Goal: Task Accomplishment & Management: Use online tool/utility

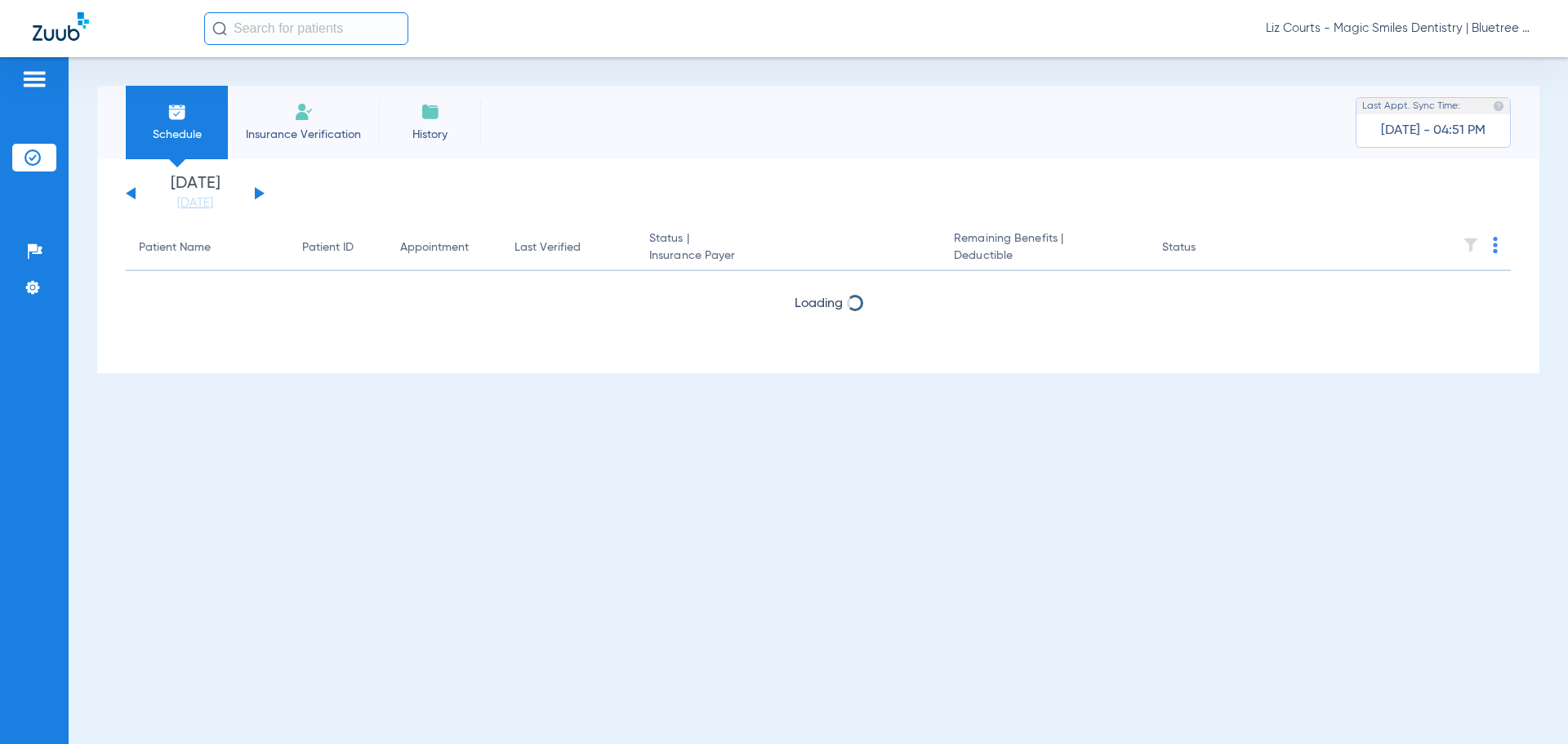
click at [1346, 28] on span "Liz Courts - Magic Smiles Dentistry | Bluetree Dental" at bounding box center [1400, 29] width 270 height 16
click at [1439, 56] on span "Account Selection" at bounding box center [1473, 58] width 91 height 12
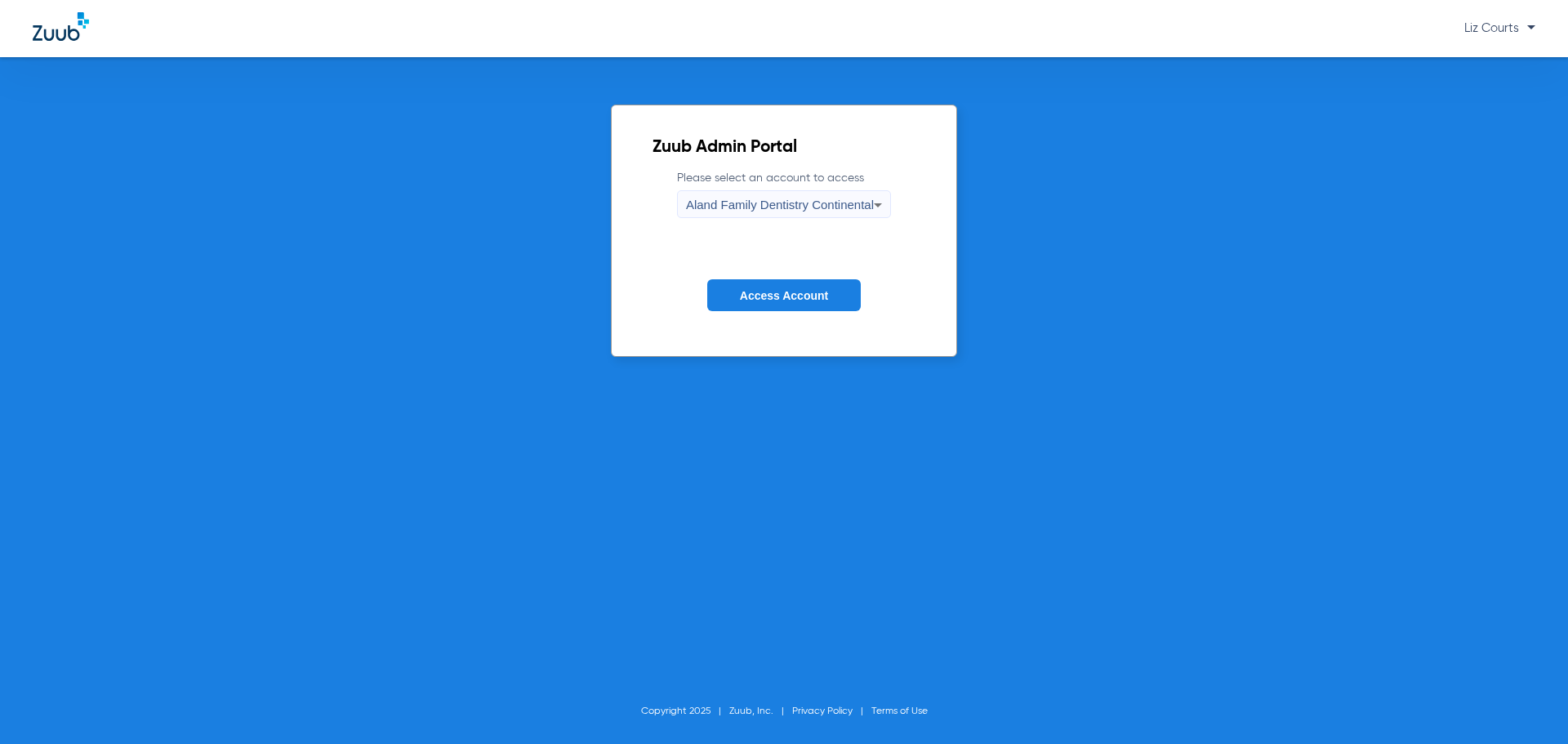
click at [792, 207] on span "Aland Family Dentistry Continental" at bounding box center [780, 204] width 188 height 14
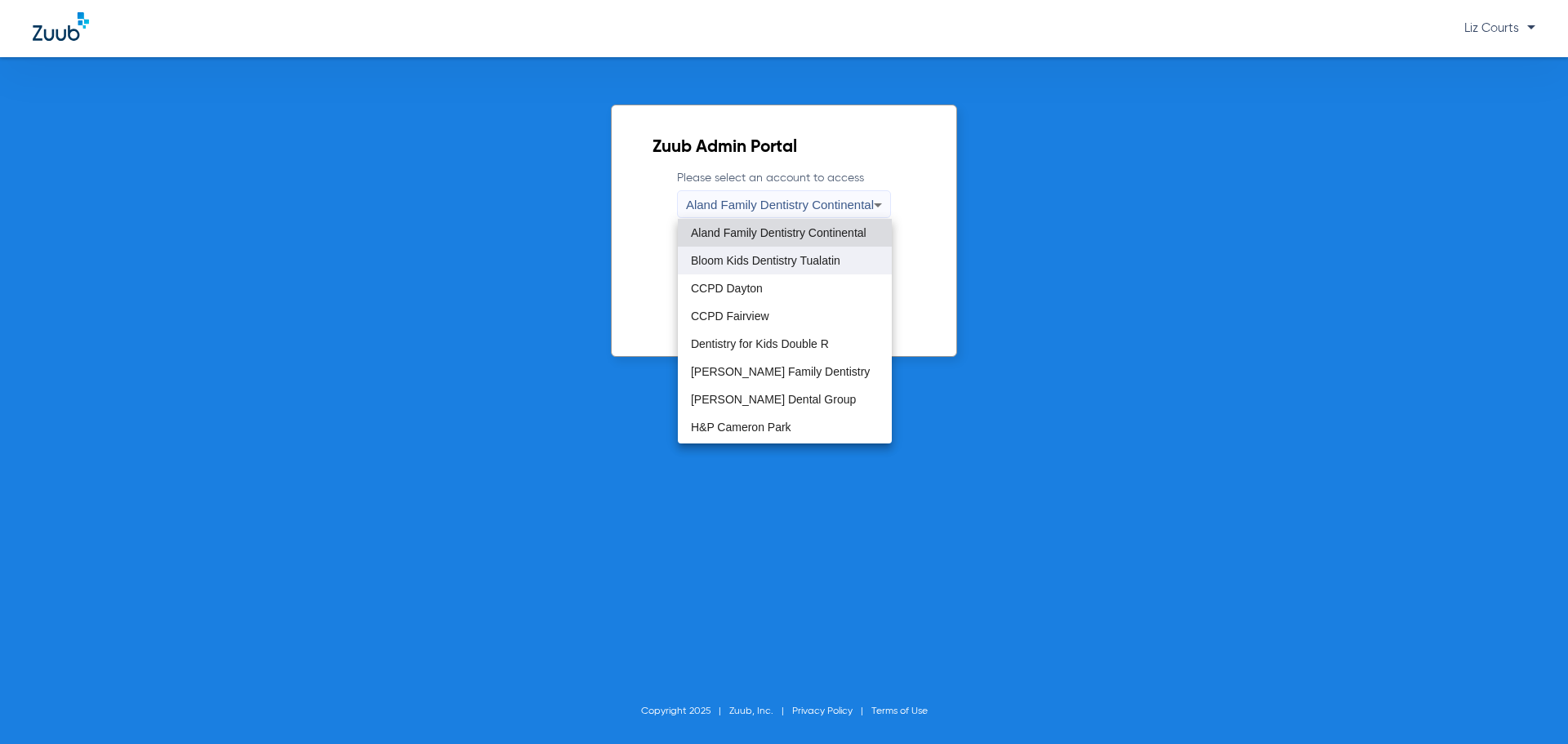
click at [799, 263] on span "Bloom Kids Dentistry Tualatin" at bounding box center [766, 261] width 150 height 12
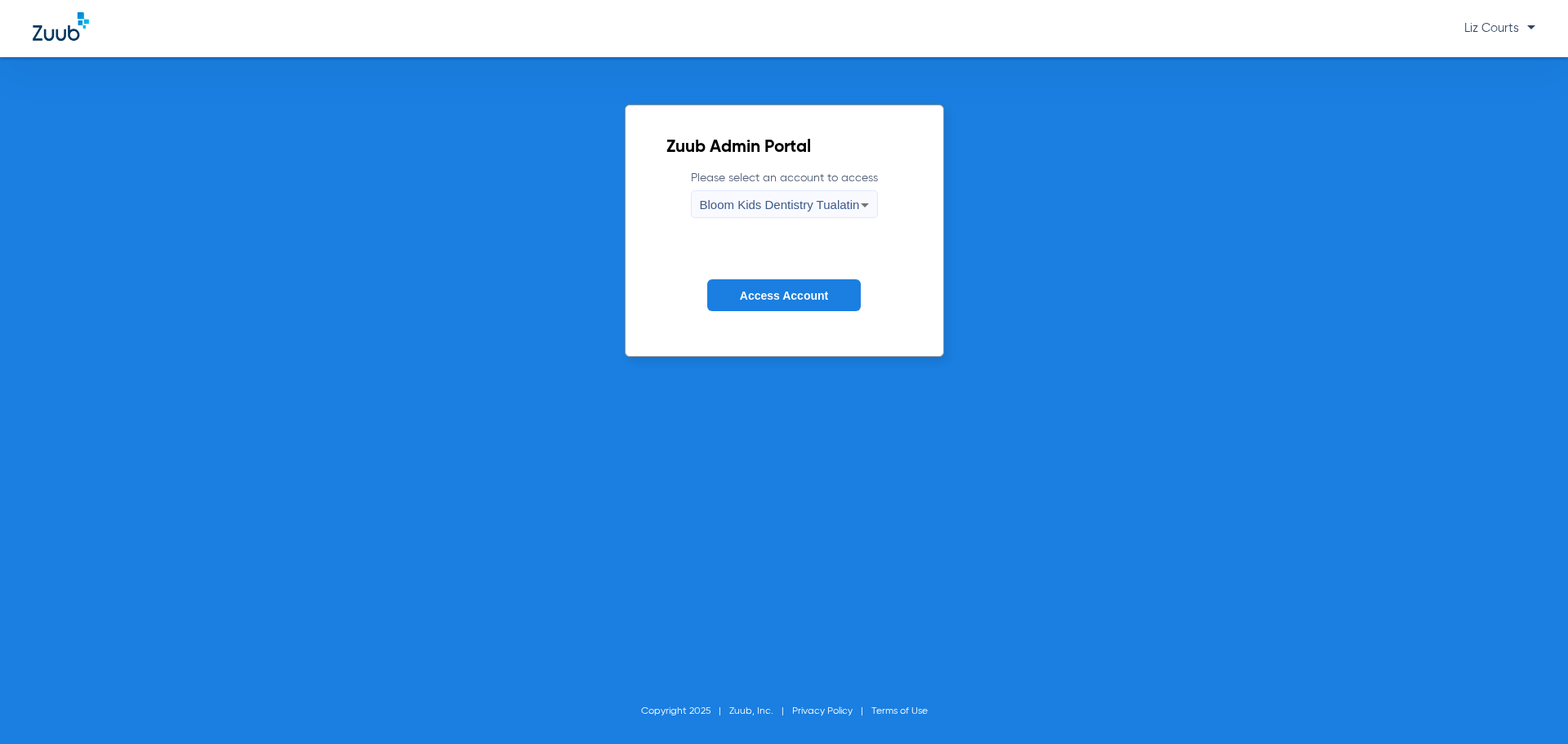
click at [791, 293] on span "Access Account" at bounding box center [783, 296] width 88 height 13
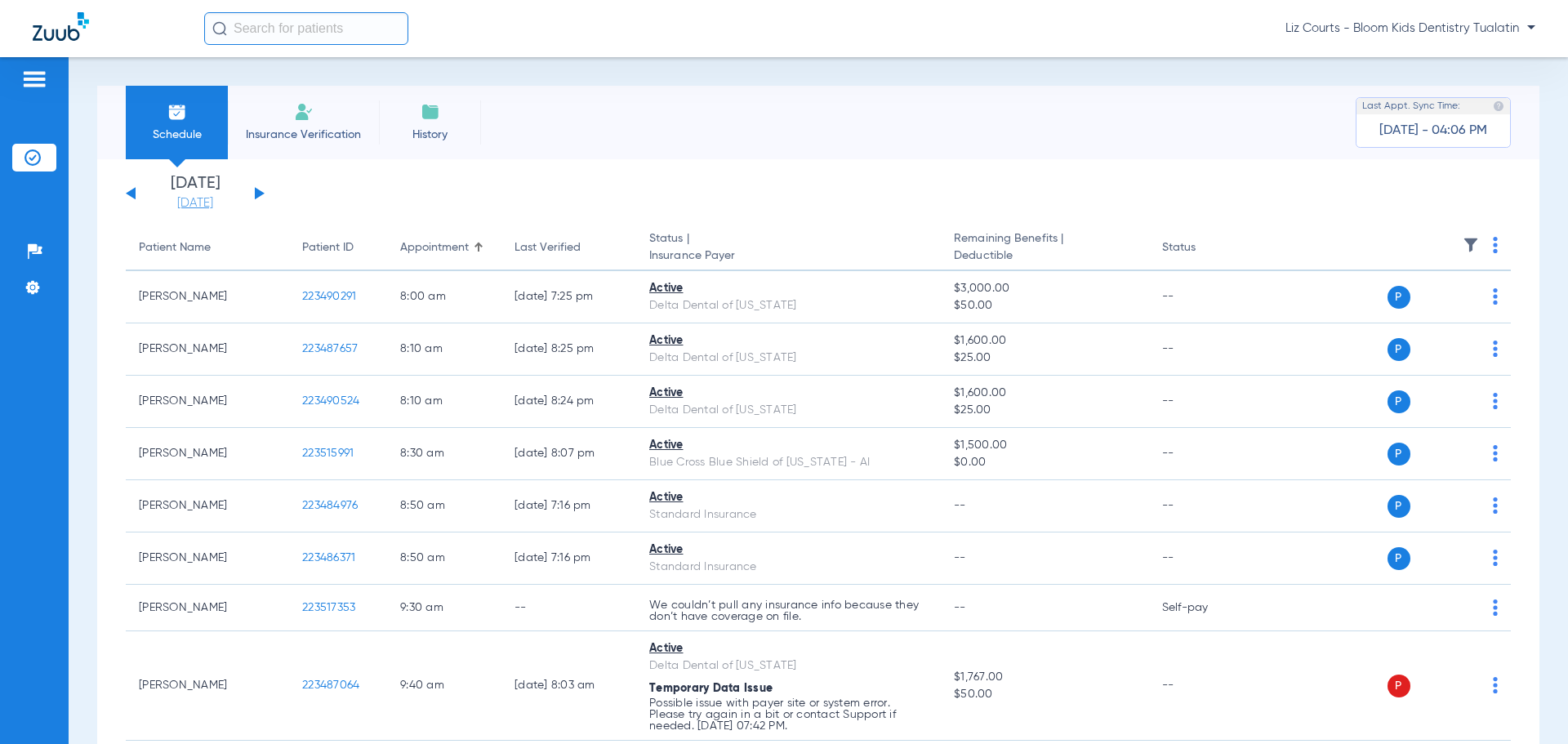
click at [200, 201] on link "[DATE]" at bounding box center [195, 203] width 98 height 16
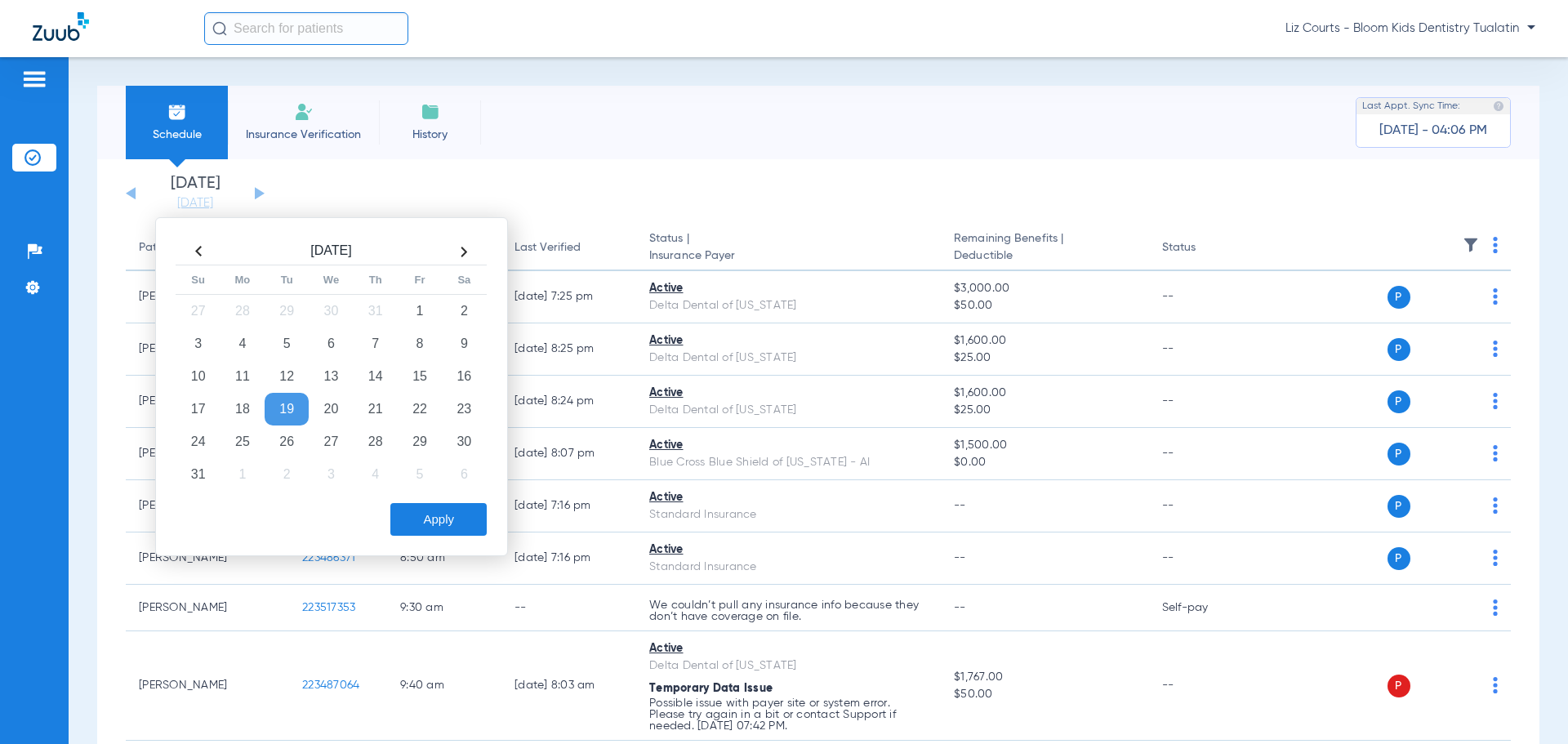
click at [464, 248] on th at bounding box center [464, 252] width 44 height 26
click at [375, 375] on td "18" at bounding box center [376, 377] width 44 height 33
click at [431, 516] on button "Apply" at bounding box center [438, 520] width 96 height 33
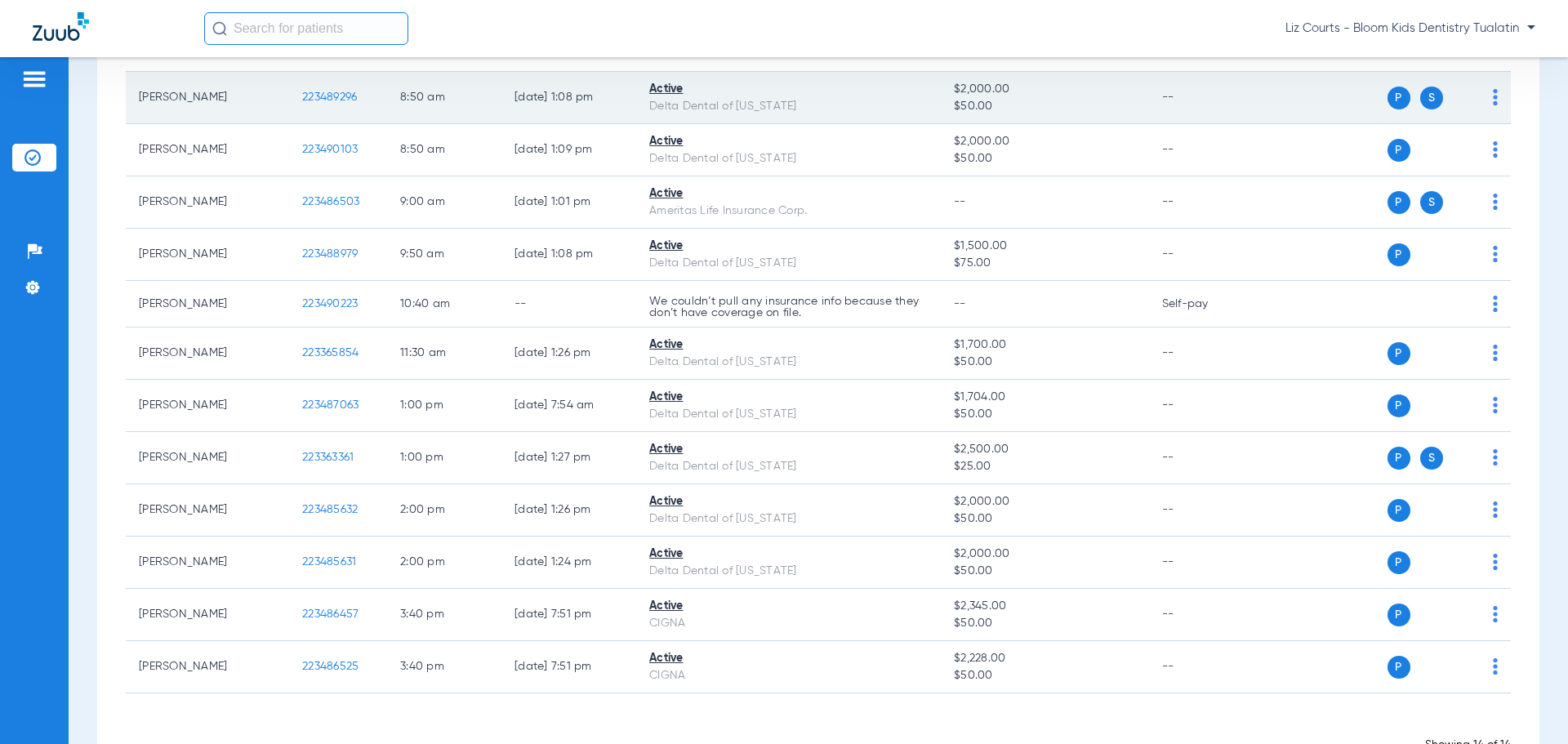
scroll to position [326, 0]
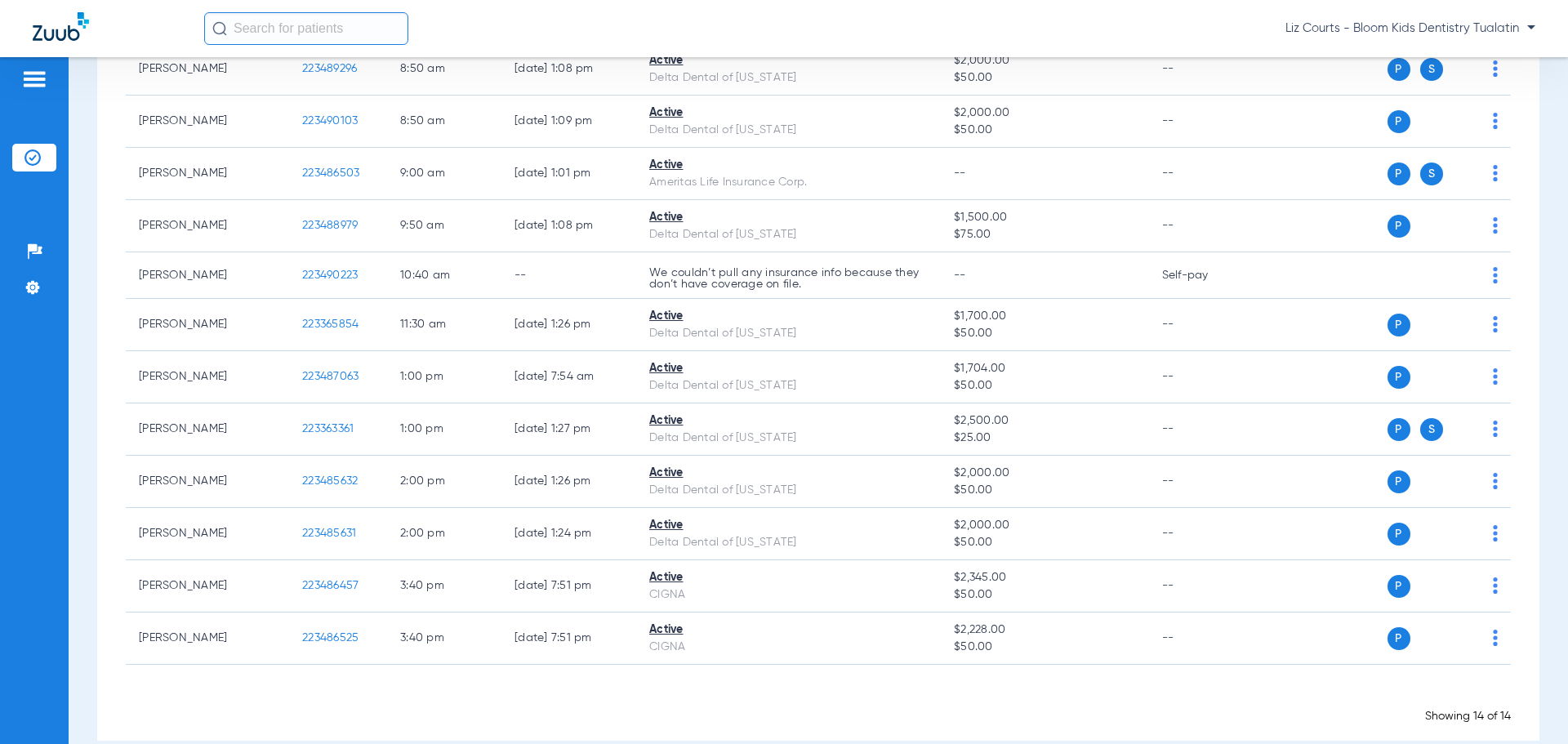
click at [1338, 27] on span "Liz Courts - Bloom Kids Dentistry Tualatin" at bounding box center [1410, 29] width 250 height 16
click at [1450, 58] on span "Account Selection" at bounding box center [1473, 58] width 91 height 12
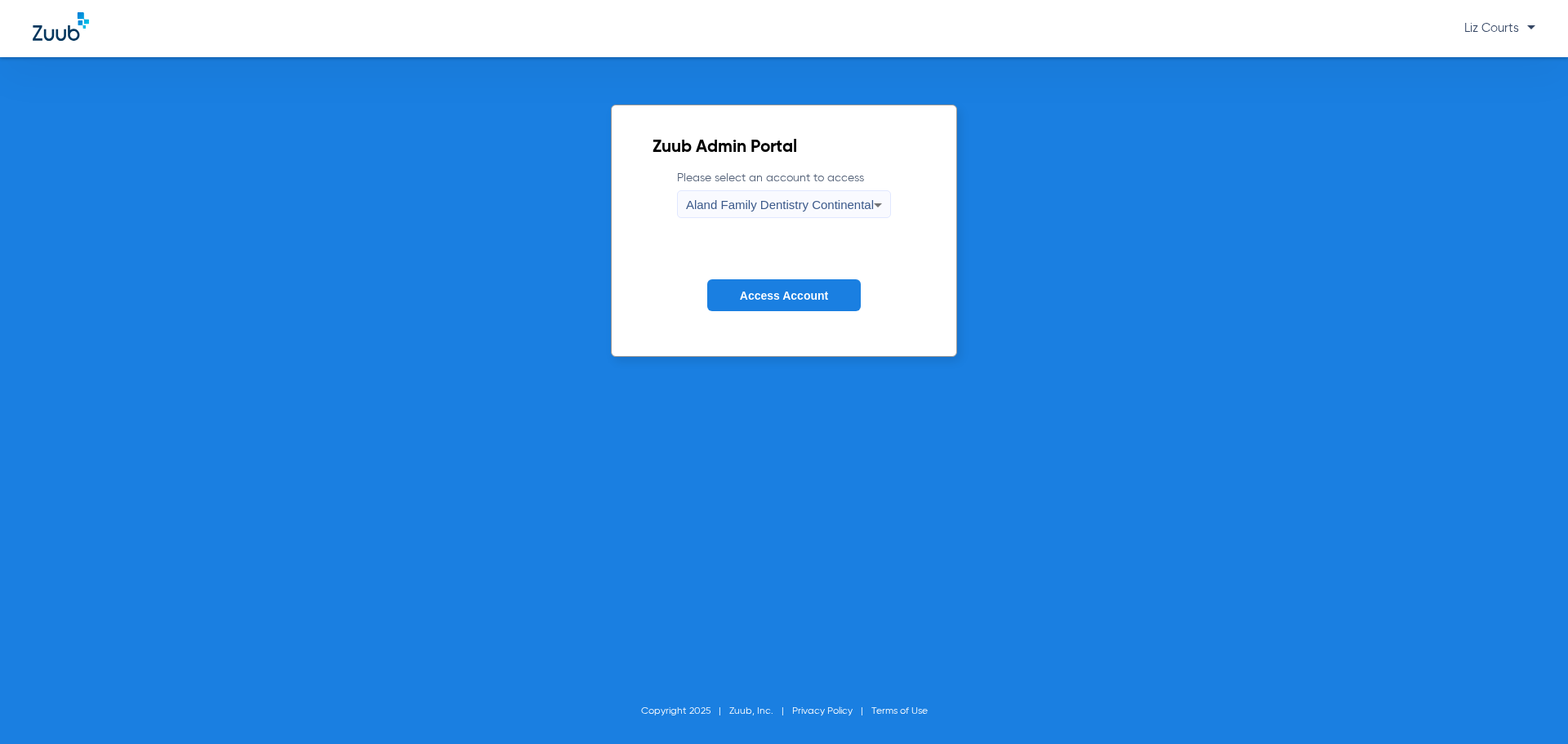
click at [771, 206] on span "Aland Family Dentistry Continental" at bounding box center [780, 204] width 188 height 14
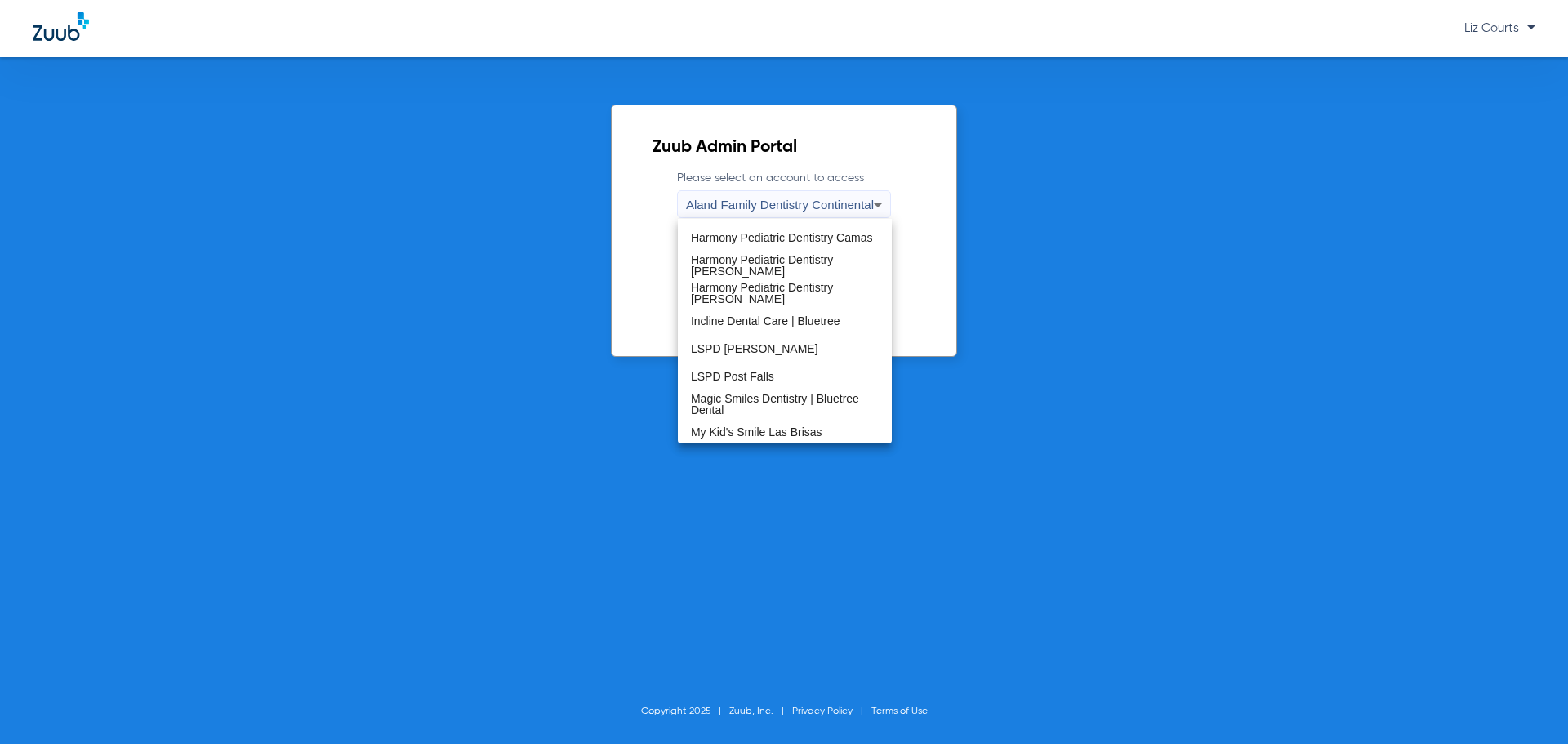
scroll to position [326, 0]
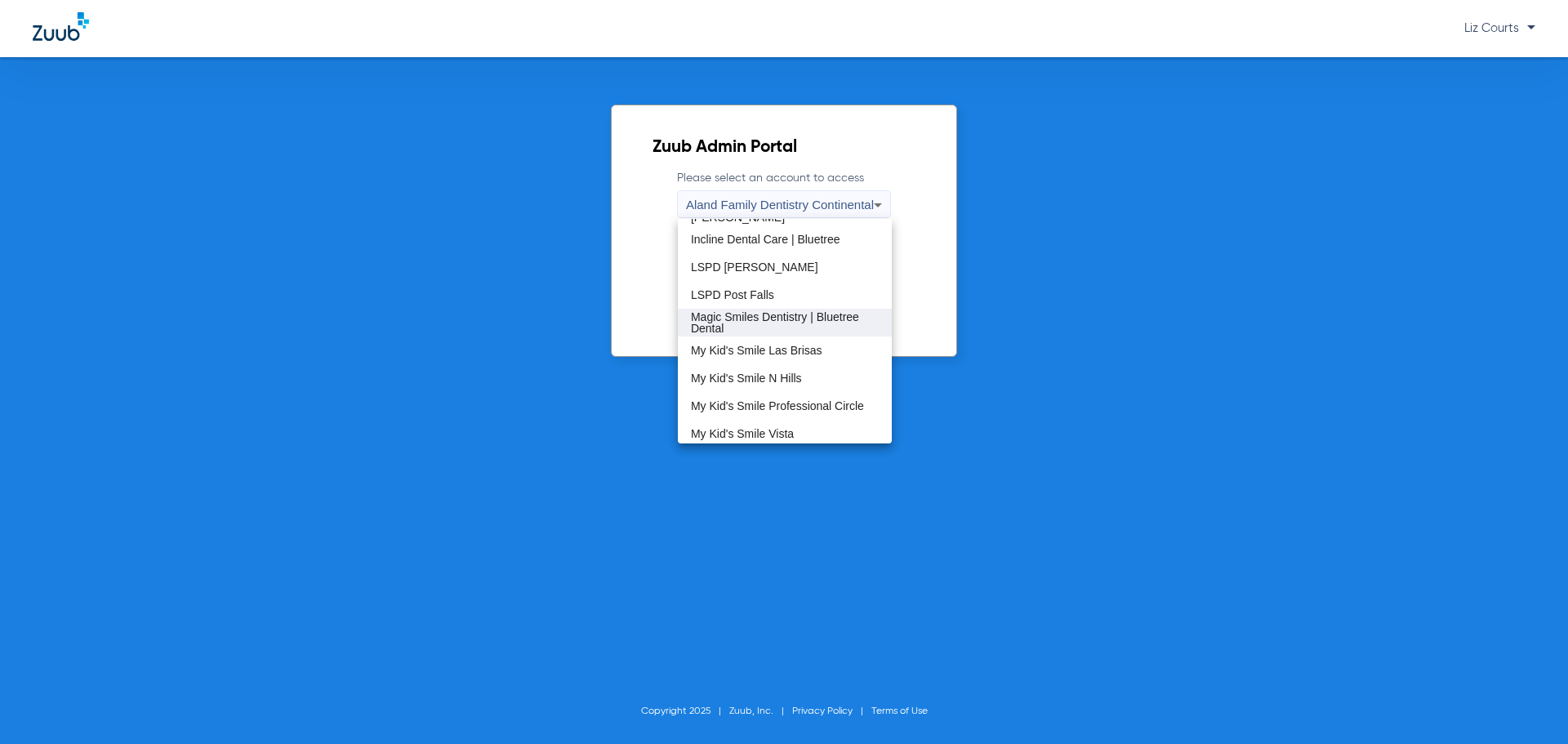
click at [771, 322] on span "Magic Smiles Dentistry | Bluetree Dental" at bounding box center [785, 323] width 188 height 23
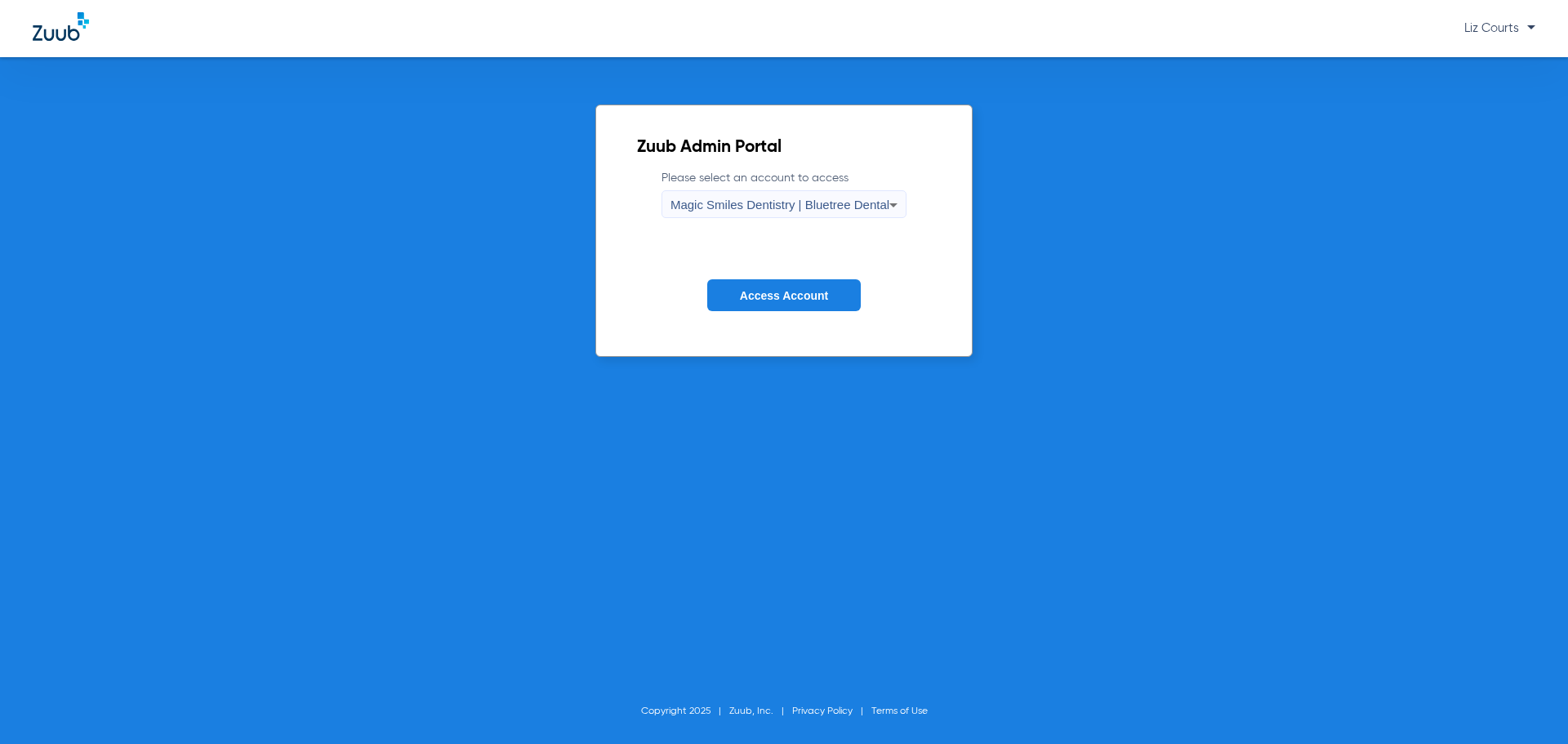
click at [763, 290] on span "Access Account" at bounding box center [783, 296] width 88 height 13
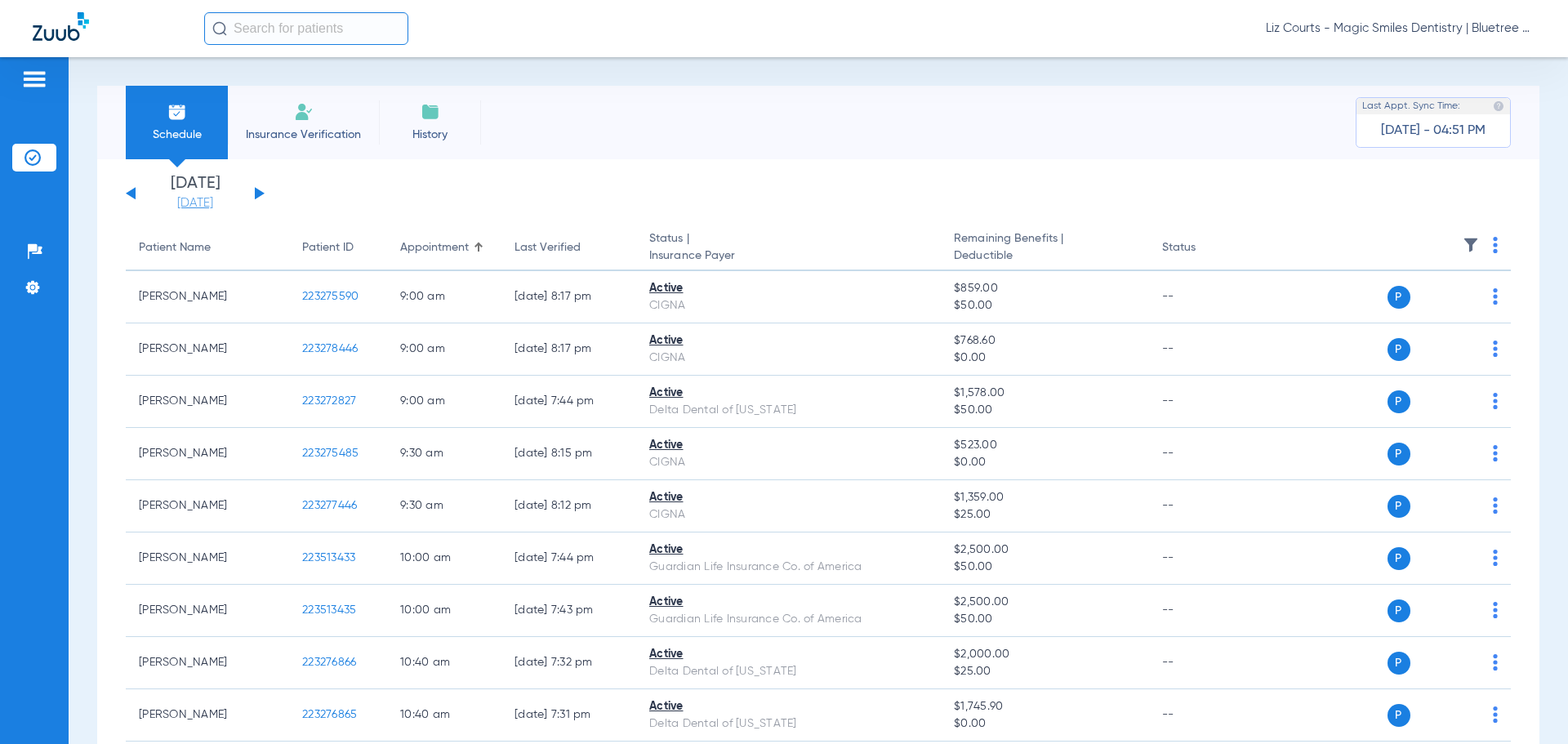
click at [198, 197] on link "[DATE]" at bounding box center [195, 203] width 98 height 16
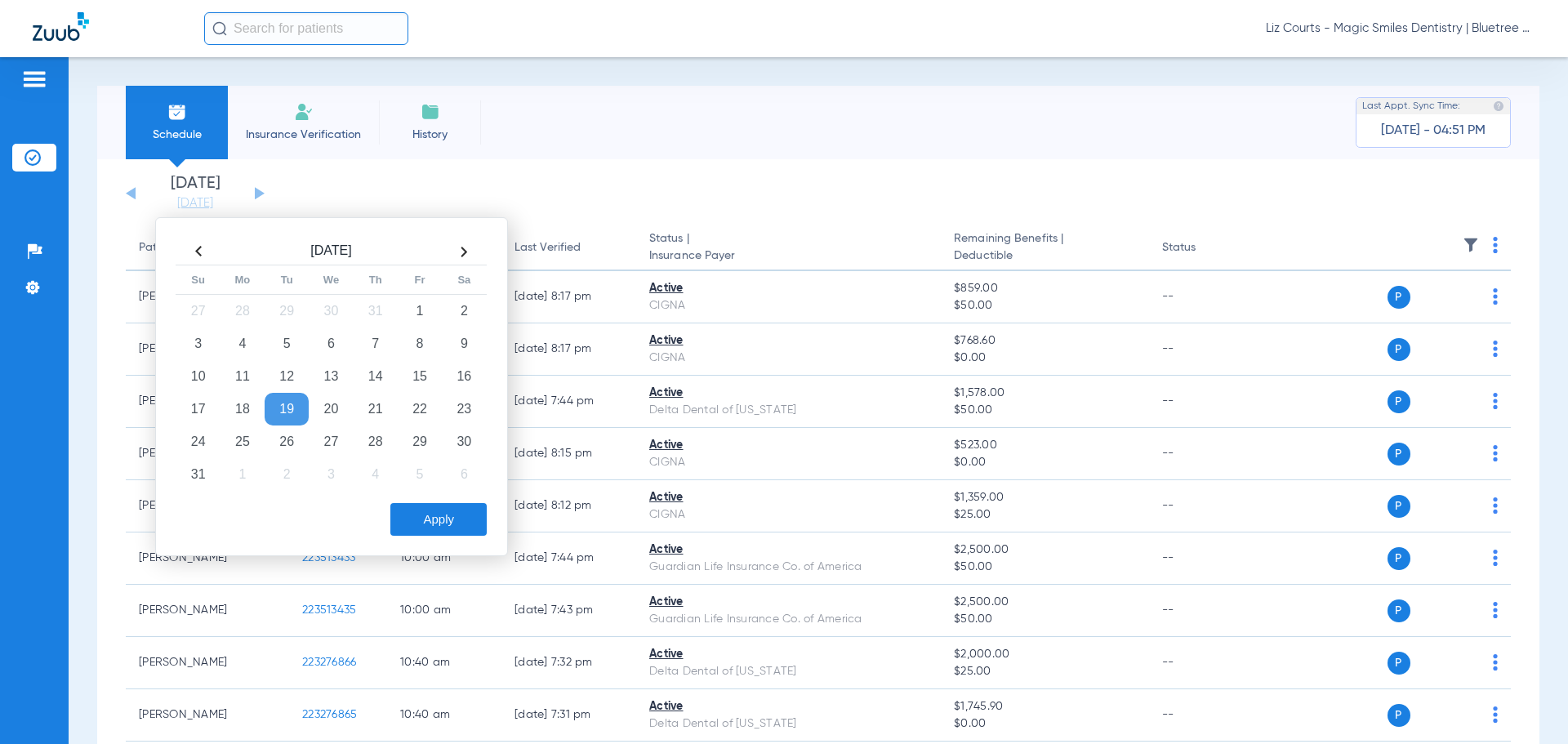
click at [459, 253] on th at bounding box center [464, 252] width 44 height 26
click at [375, 377] on td "18" at bounding box center [376, 377] width 44 height 33
click at [436, 519] on button "Apply" at bounding box center [438, 520] width 96 height 33
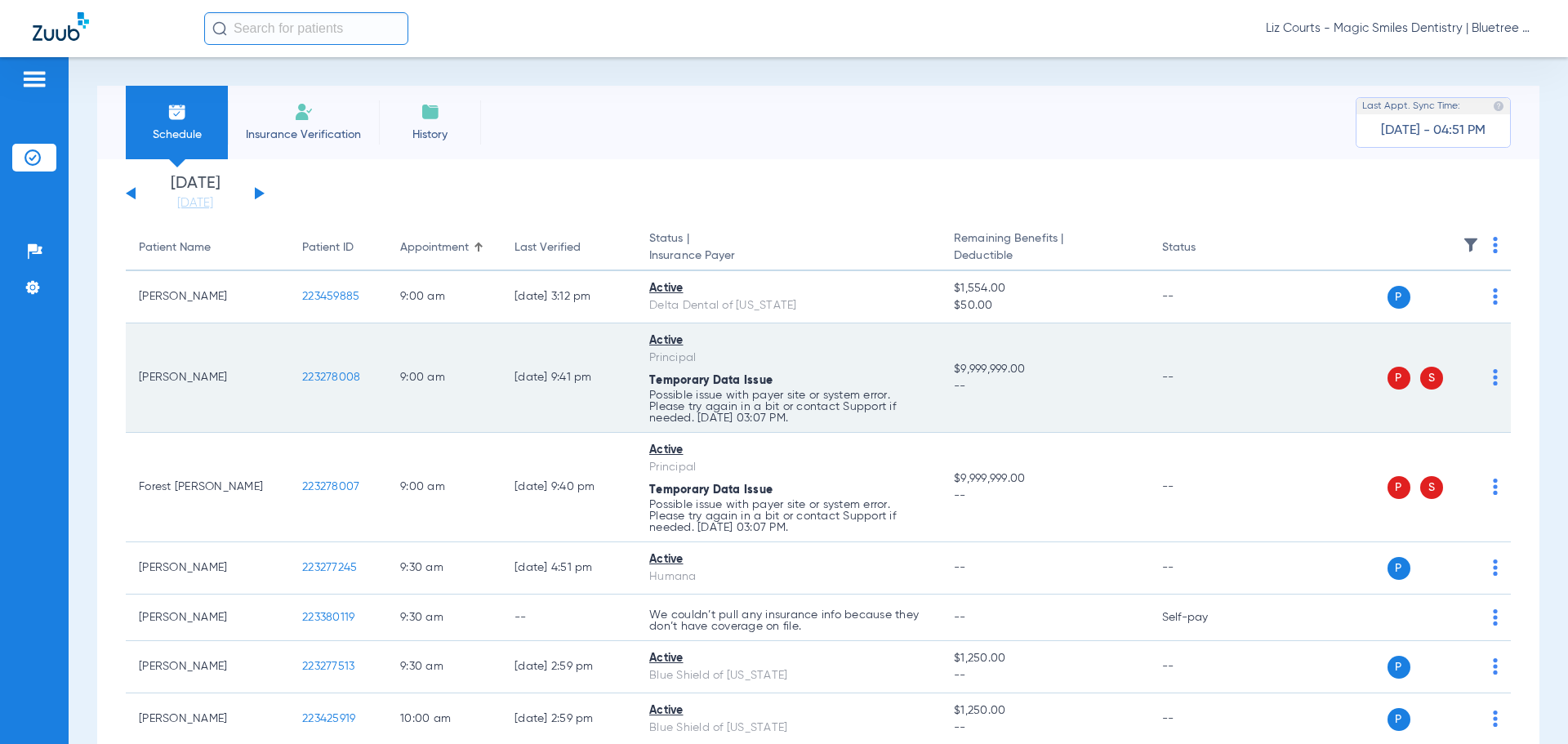
click at [1492, 382] on img at bounding box center [1495, 377] width 5 height 16
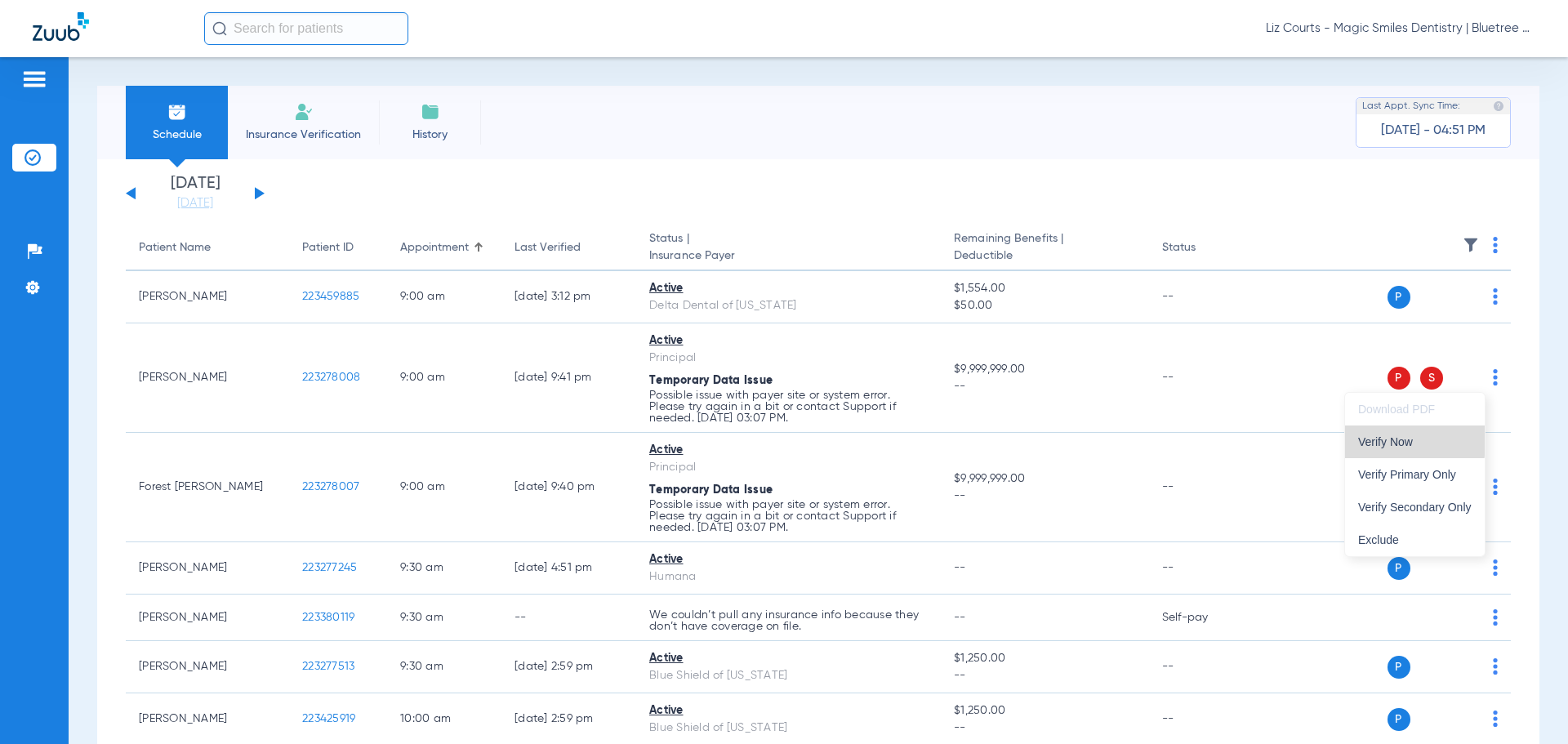
click at [1377, 437] on span "Verify Now" at bounding box center [1414, 442] width 113 height 12
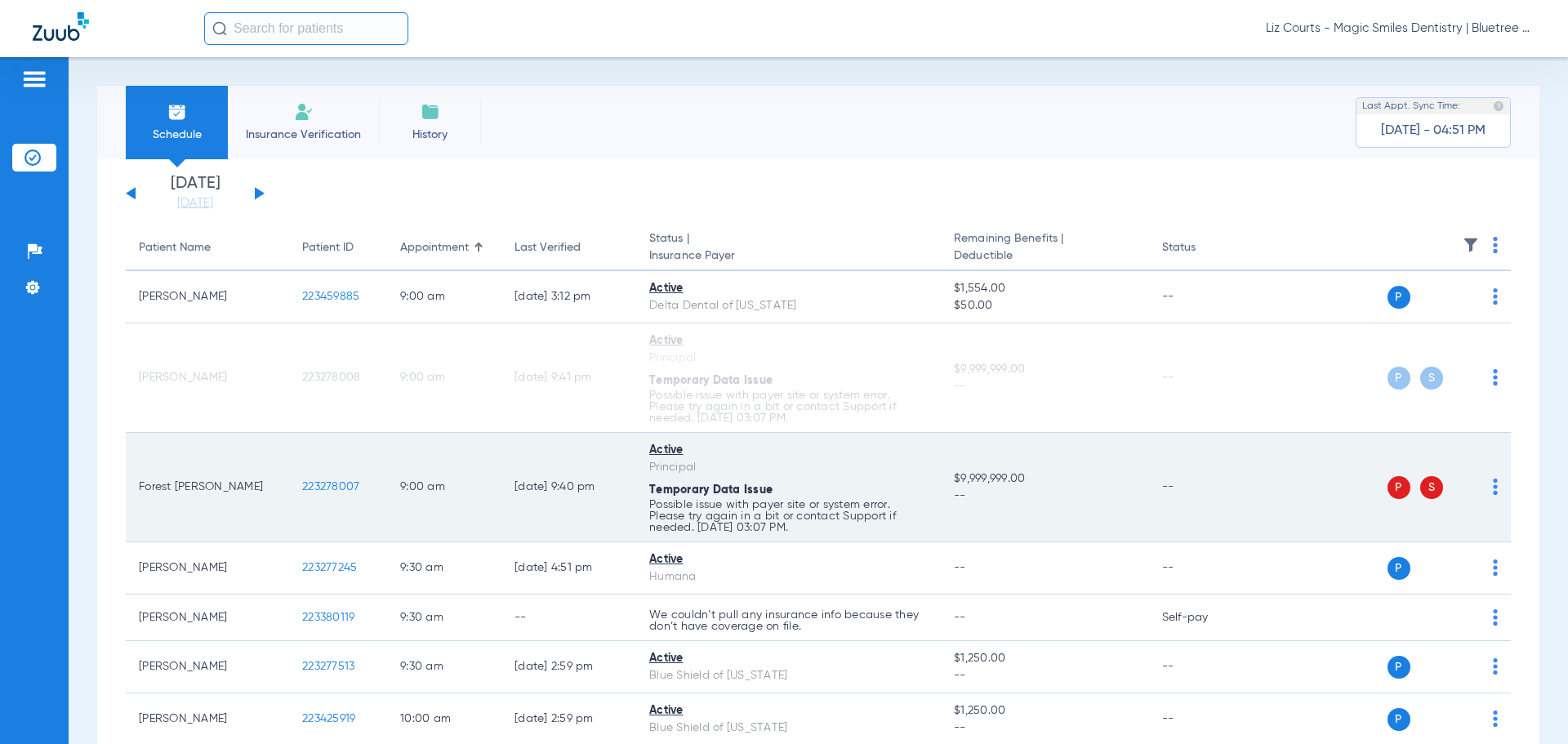
click at [1479, 487] on div "P S" at bounding box center [1378, 488] width 239 height 23
click at [1492, 492] on img at bounding box center [1495, 487] width 5 height 16
drag, startPoint x: 1424, startPoint y: 552, endPoint x: 1390, endPoint y: 540, distance: 36.1
click at [1423, 552] on span "Verify Now" at bounding box center [1414, 552] width 113 height 12
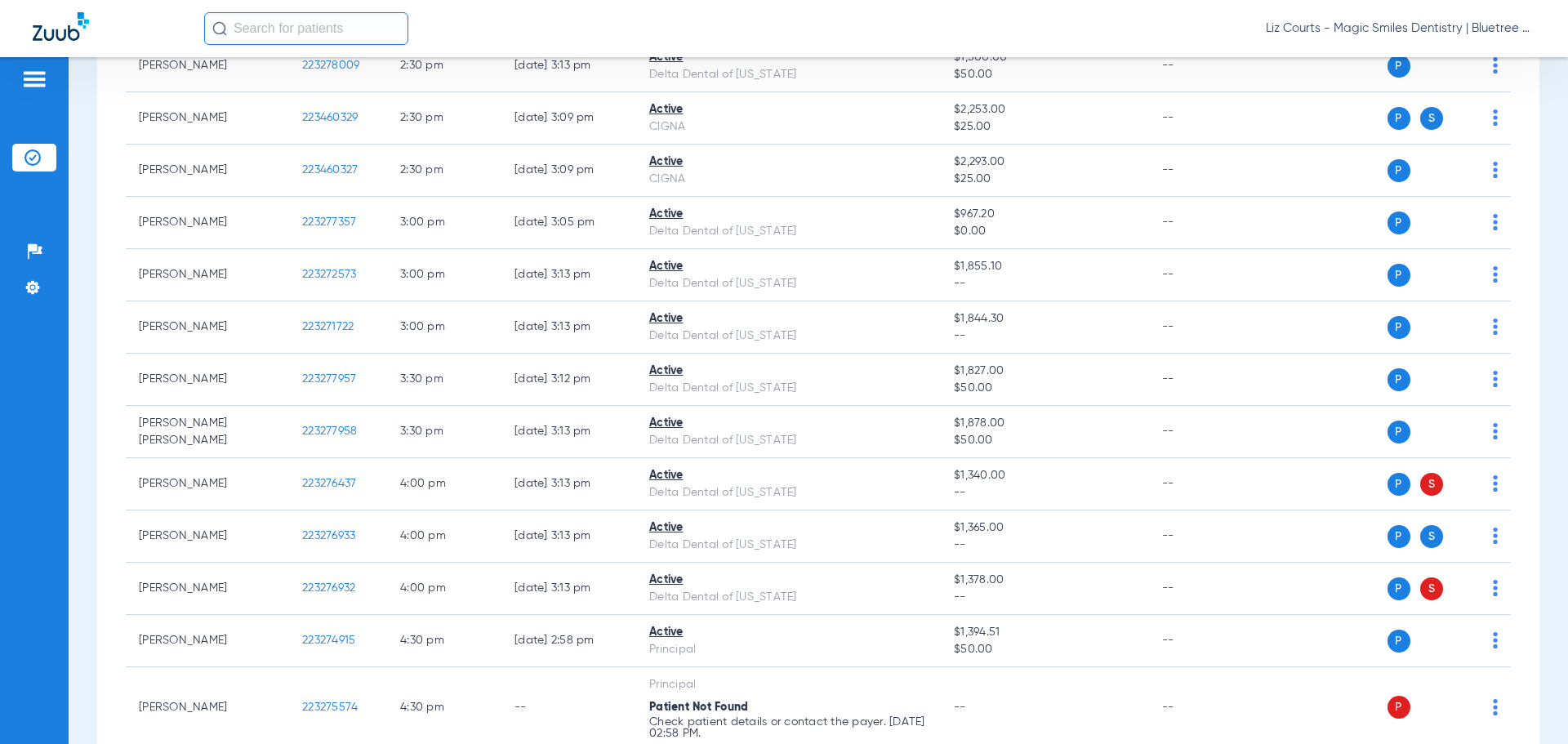
scroll to position [899, 0]
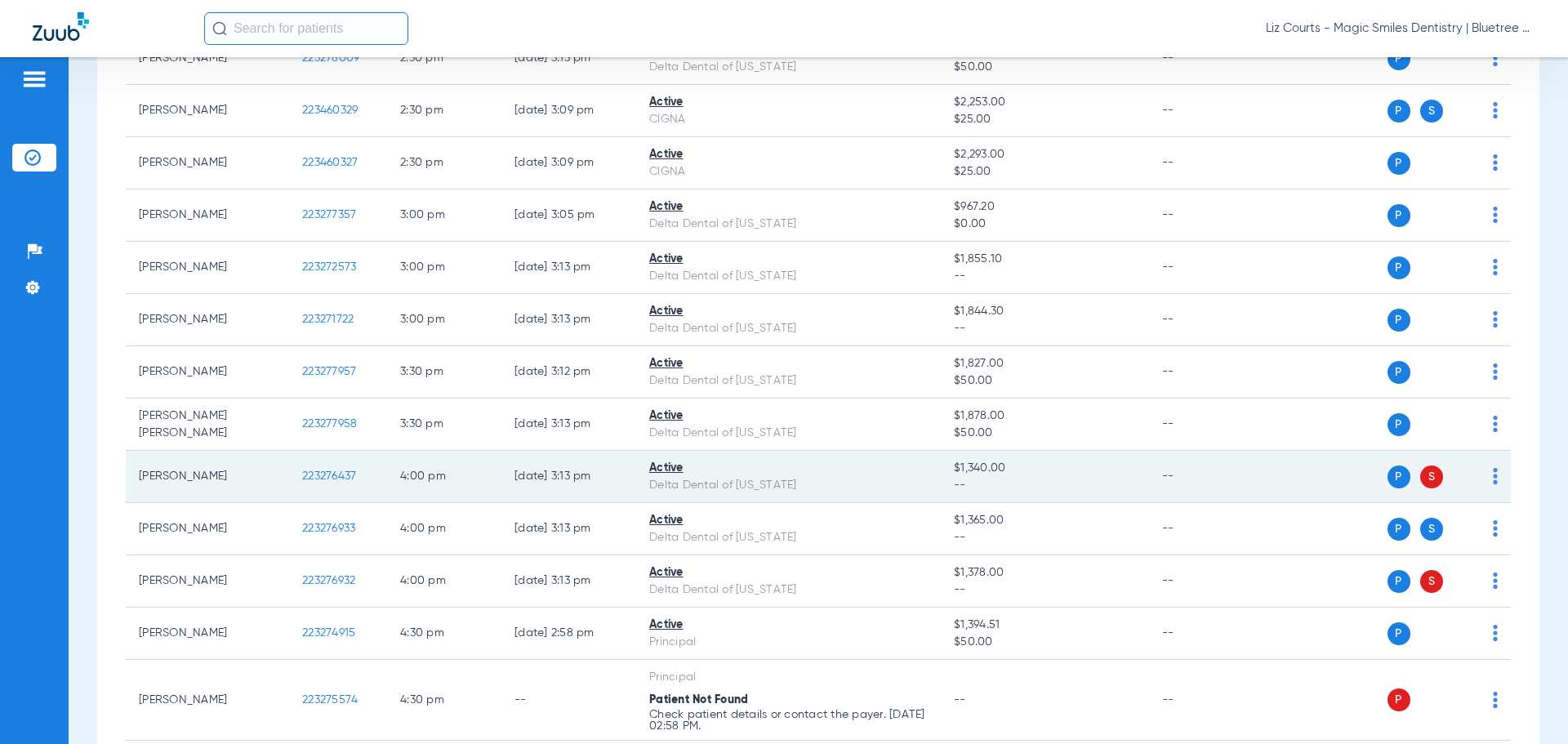
click at [1486, 474] on td "P S" at bounding box center [1385, 477] width 252 height 53
click at [1492, 470] on img at bounding box center [1495, 476] width 5 height 16
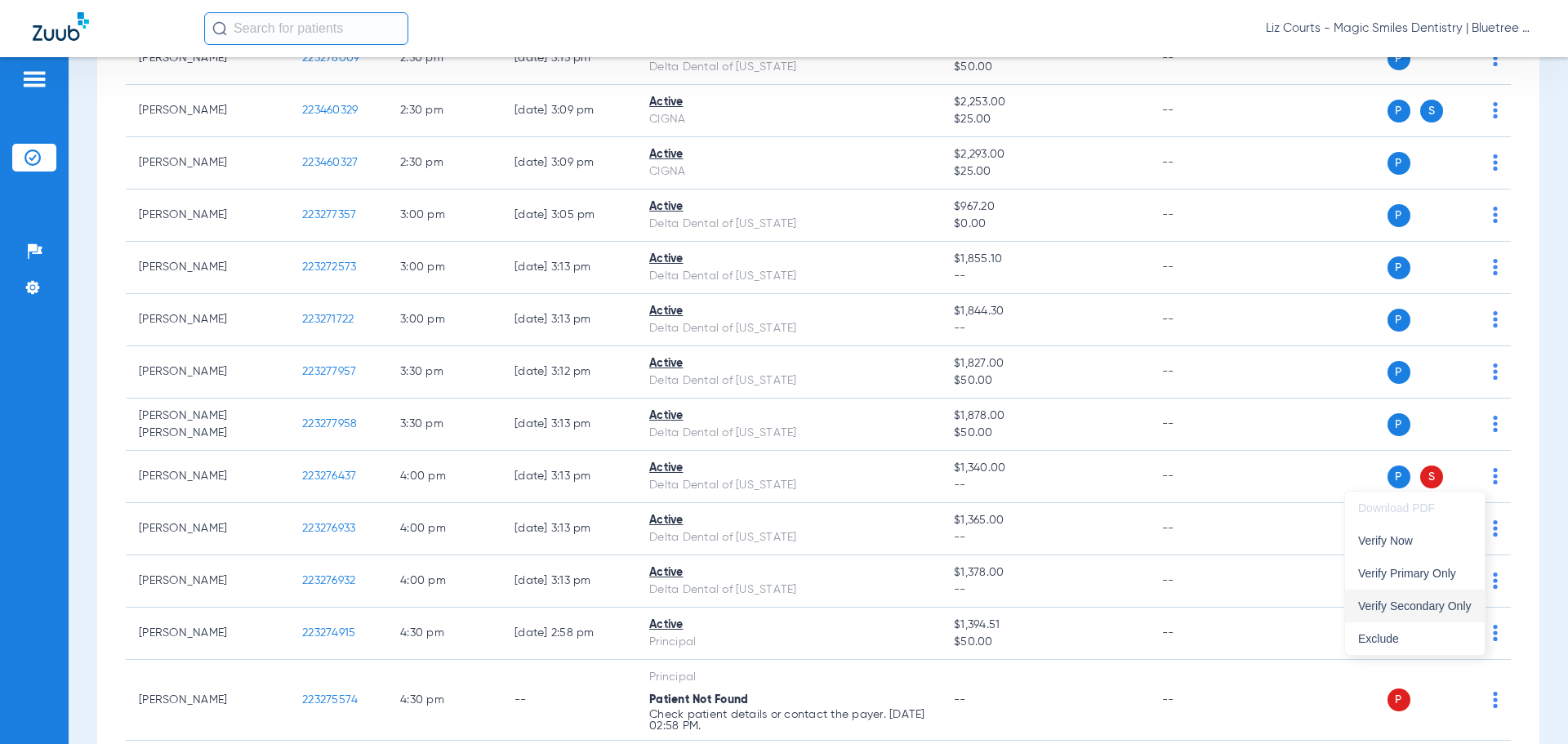
click at [1440, 603] on span "Verify Secondary Only" at bounding box center [1414, 606] width 113 height 12
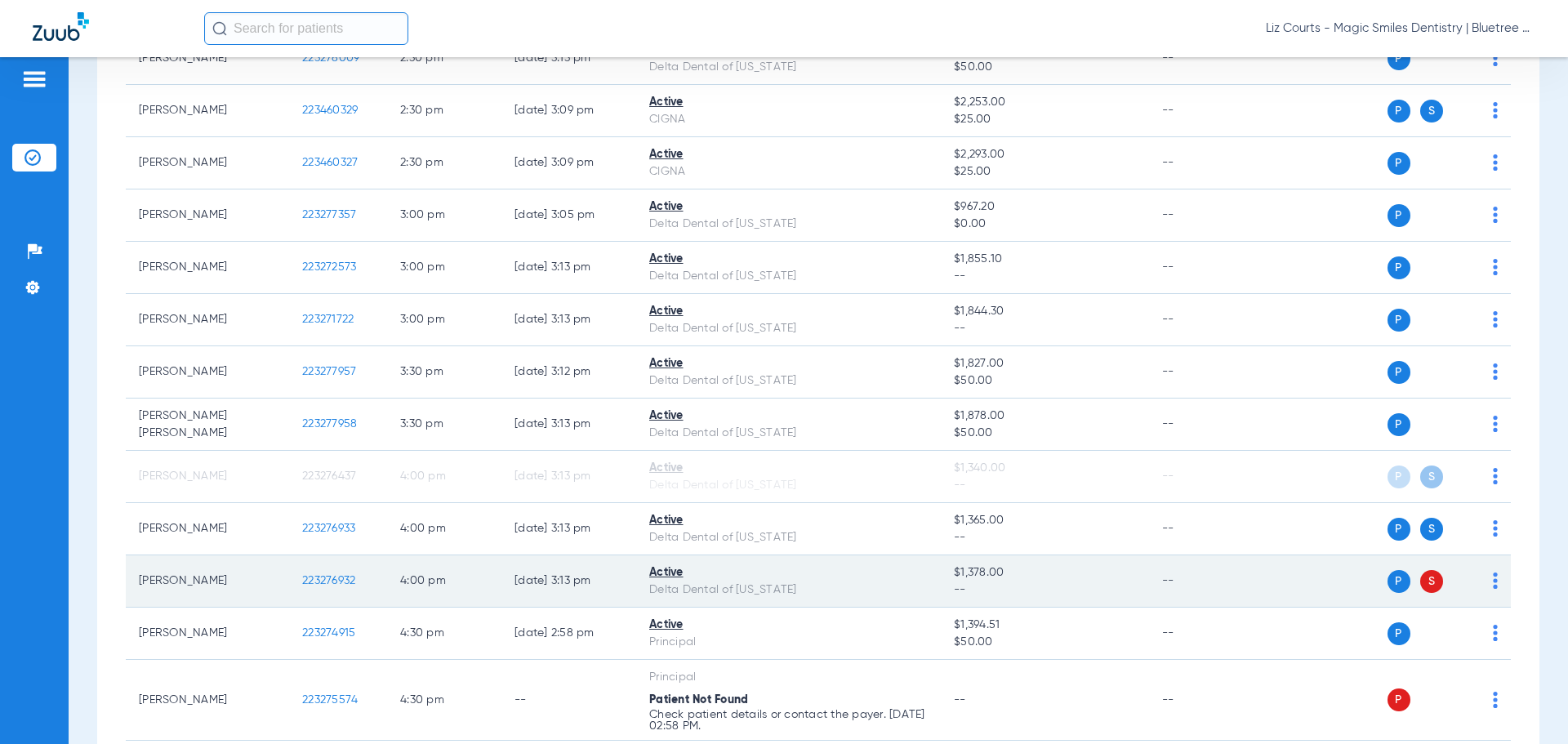
click at [1492, 582] on img at bounding box center [1495, 580] width 5 height 16
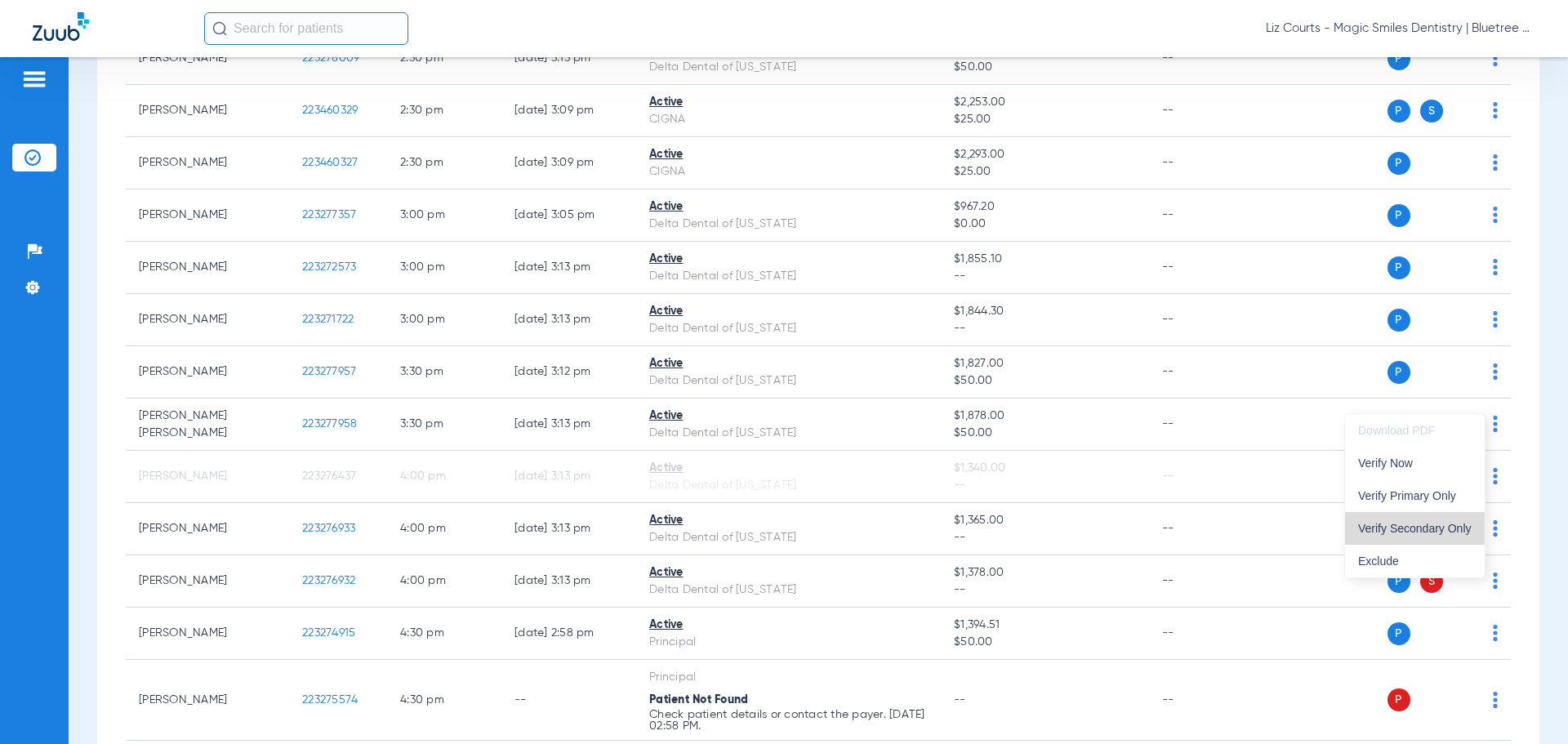
click at [1449, 532] on span "Verify Secondary Only" at bounding box center [1414, 529] width 113 height 12
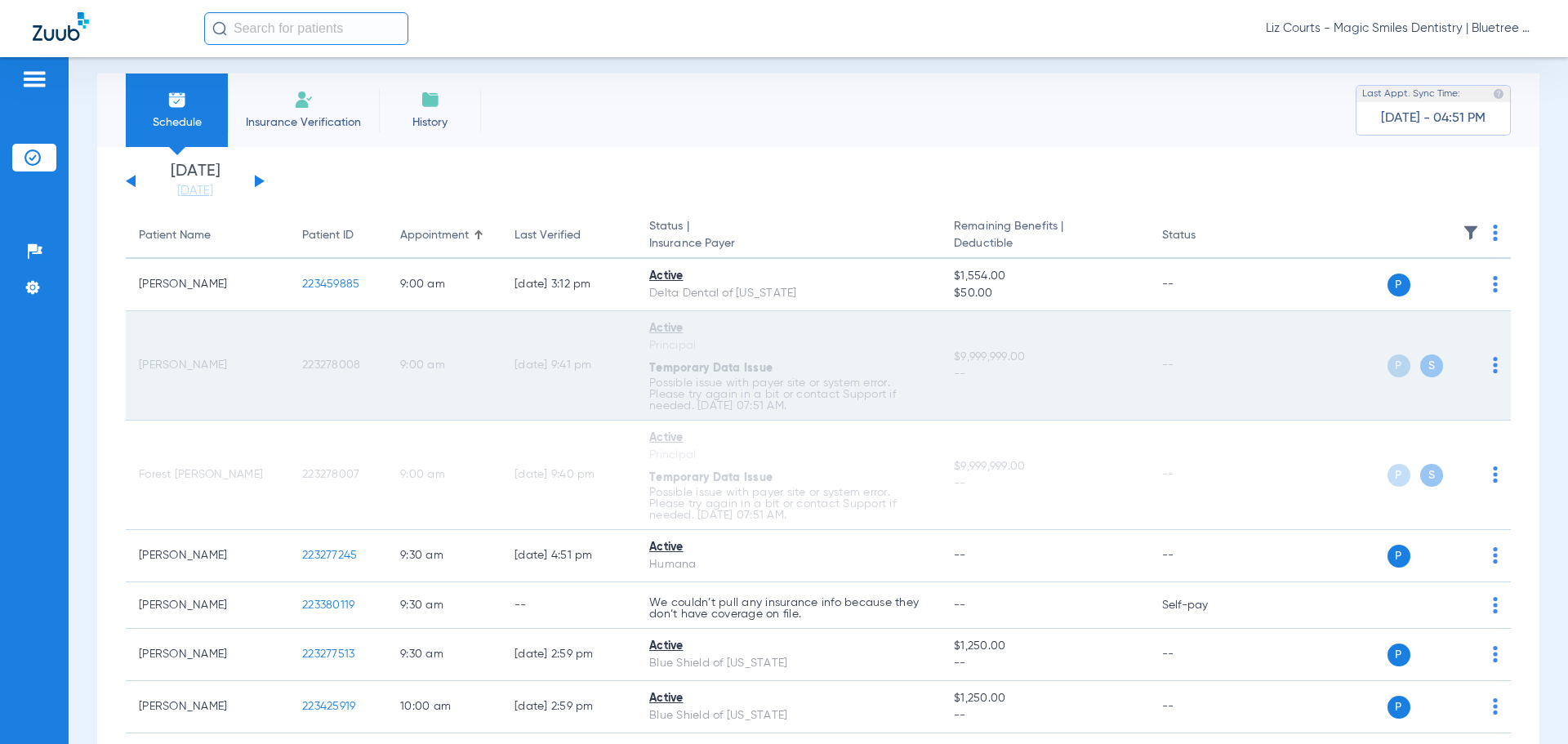
scroll to position [0, 0]
